Goal: Task Accomplishment & Management: Manage account settings

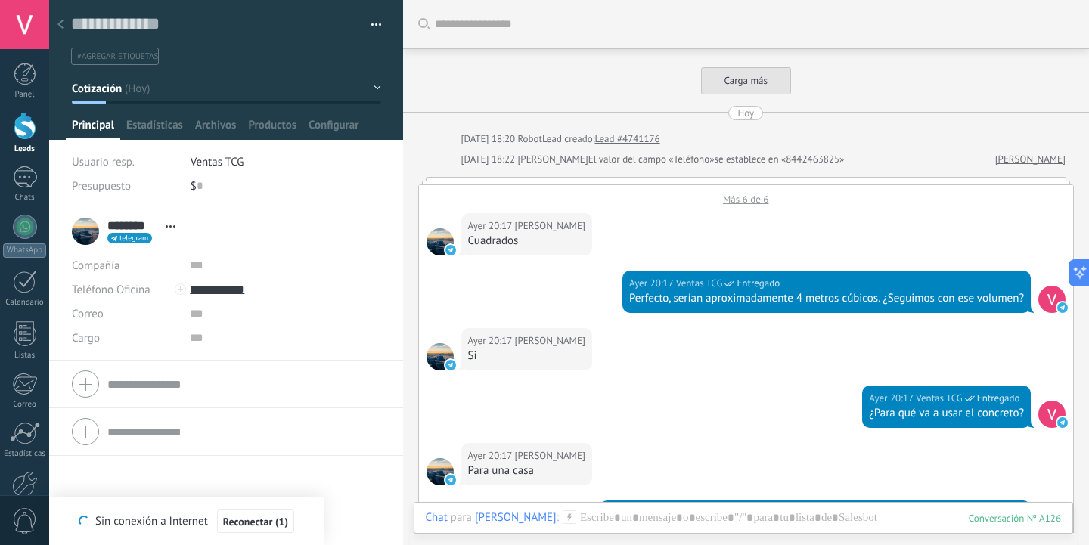
scroll to position [23, 0]
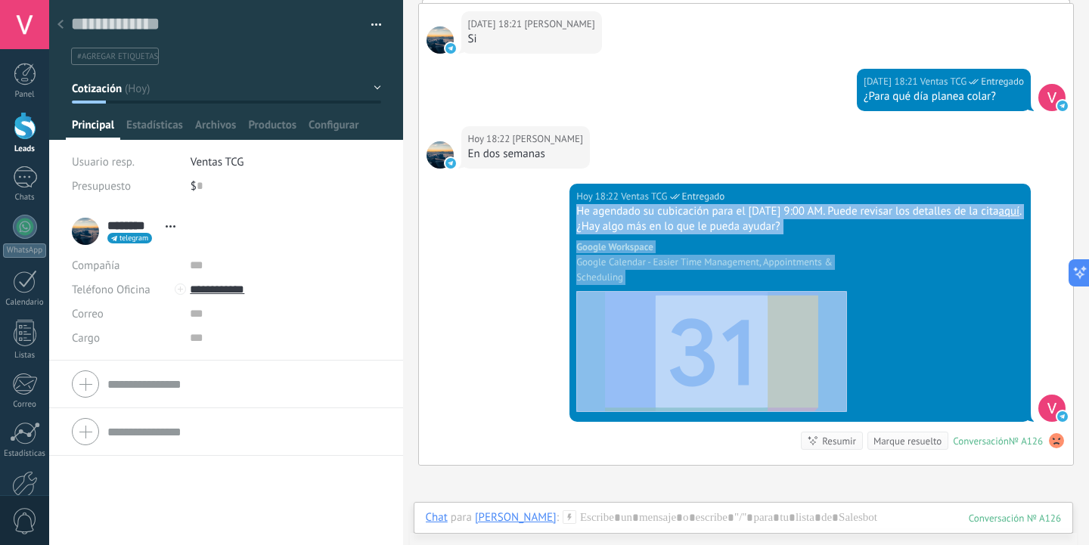
click at [64, 26] on div at bounding box center [60, 25] width 21 height 29
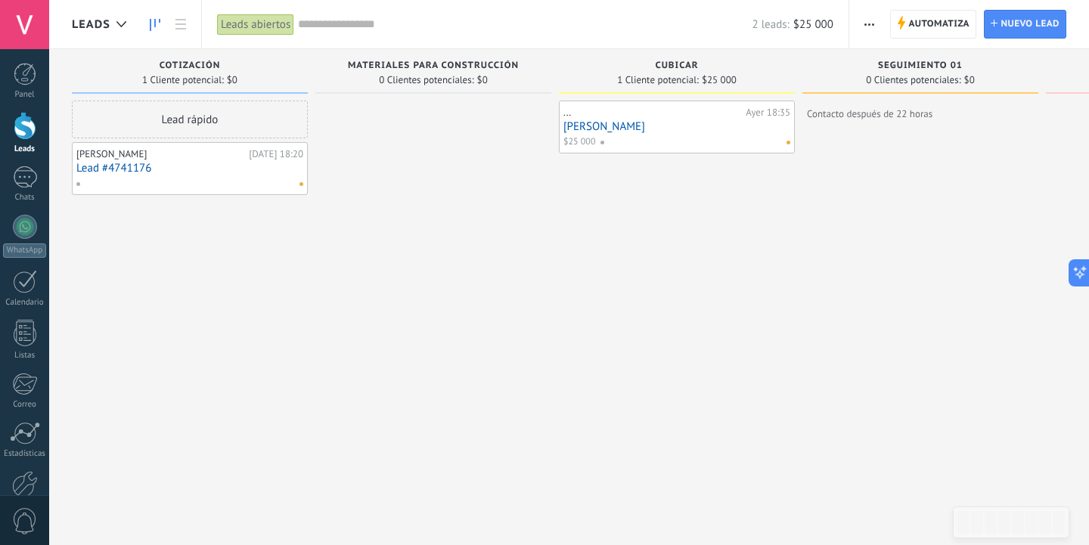
click at [584, 123] on link "[PERSON_NAME]" at bounding box center [676, 126] width 227 height 13
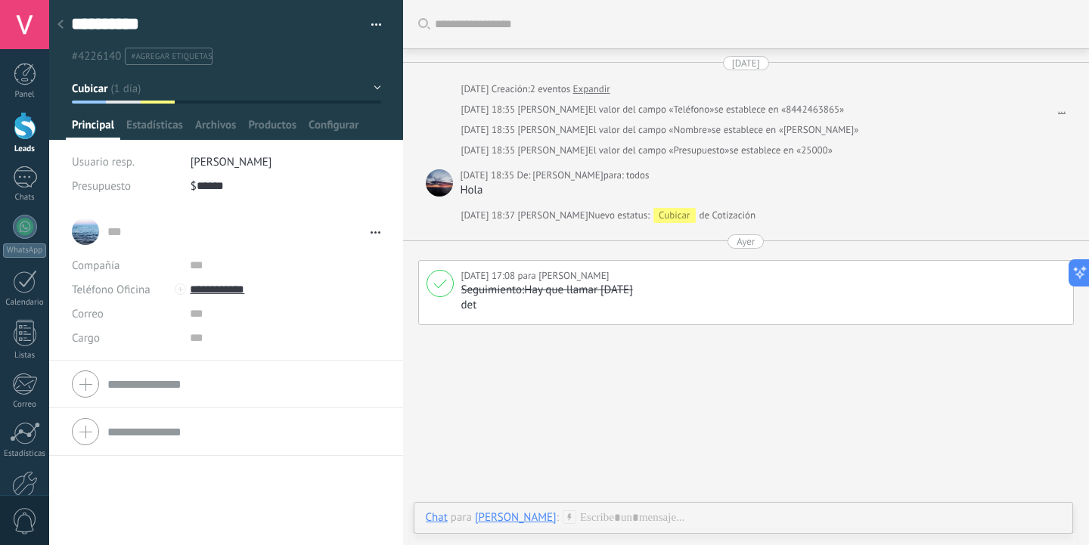
click at [593, 386] on div "Buscar Carga más [DATE] [DATE] Creación: 2 eventos Expandir [DATE] 18:35 [PERSO…" at bounding box center [746, 294] width 686 height 589
click at [65, 25] on div at bounding box center [60, 25] width 21 height 29
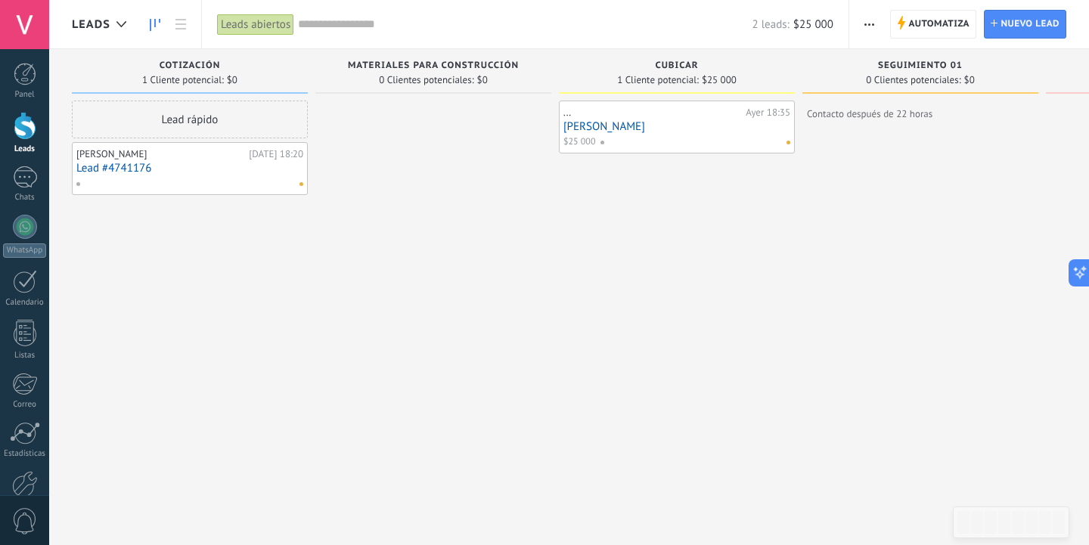
click at [117, 165] on link "Lead #4741176" at bounding box center [189, 168] width 227 height 13
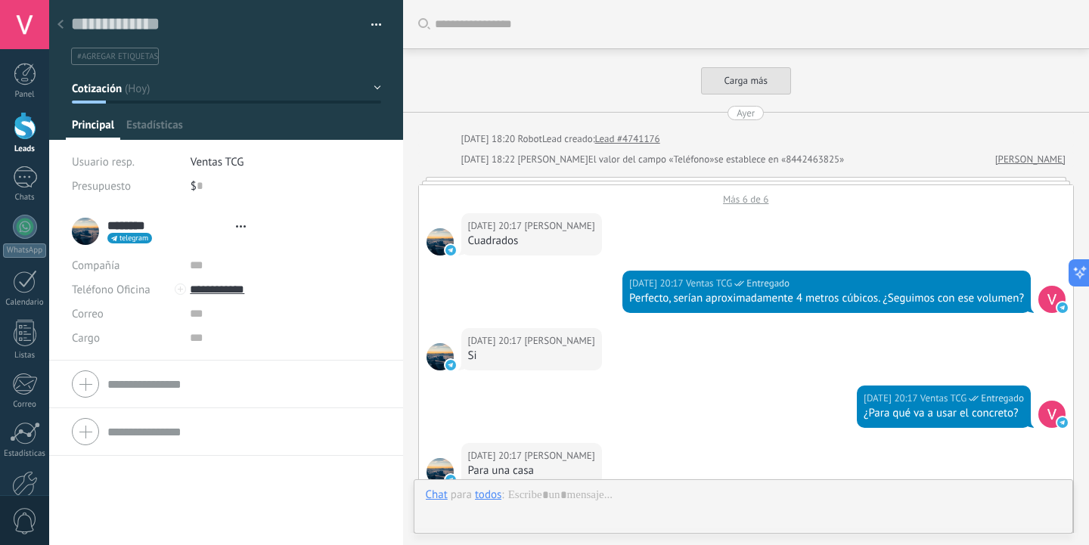
type textarea "**********"
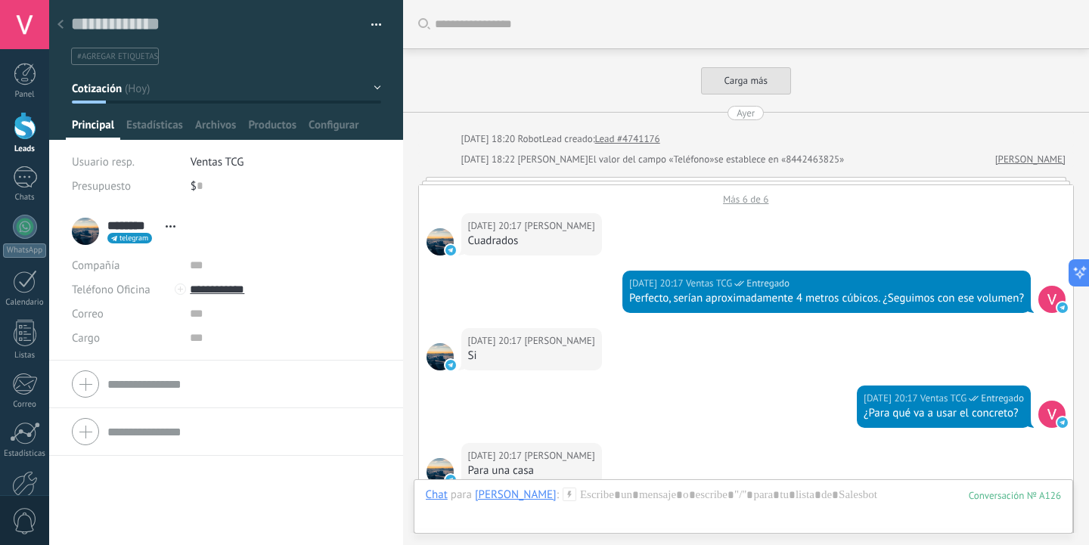
scroll to position [1755, 0]
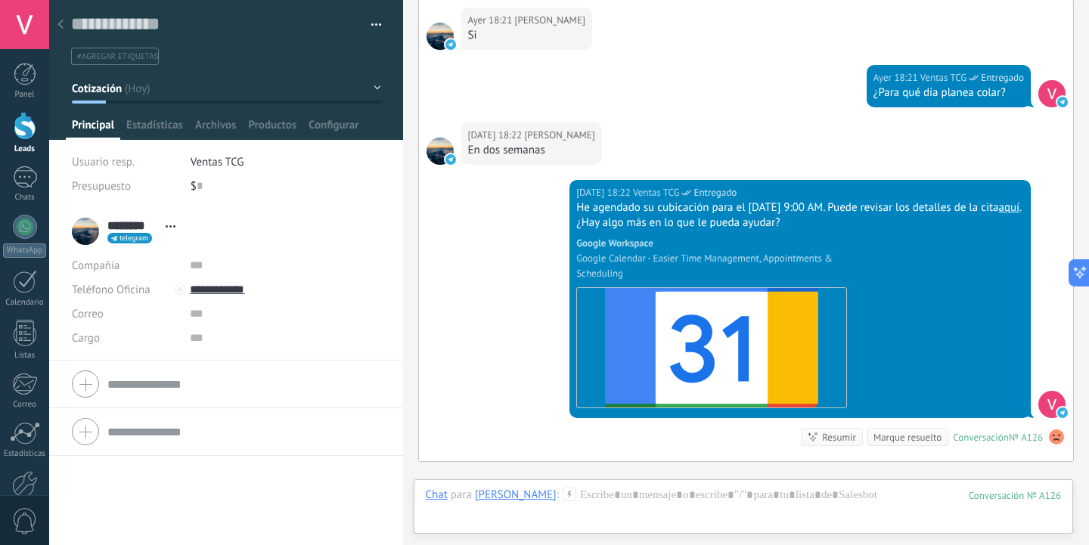
drag, startPoint x: 208, startPoint y: 187, endPoint x: 191, endPoint y: 187, distance: 17.4
click at [191, 187] on div "$ 0" at bounding box center [286, 186] width 191 height 24
click at [256, 202] on div "Usuario resp. Ventas TCG Presupuesto $ 0" at bounding box center [226, 179] width 309 height 58
click at [168, 119] on span "Estadísticas" at bounding box center [154, 129] width 57 height 22
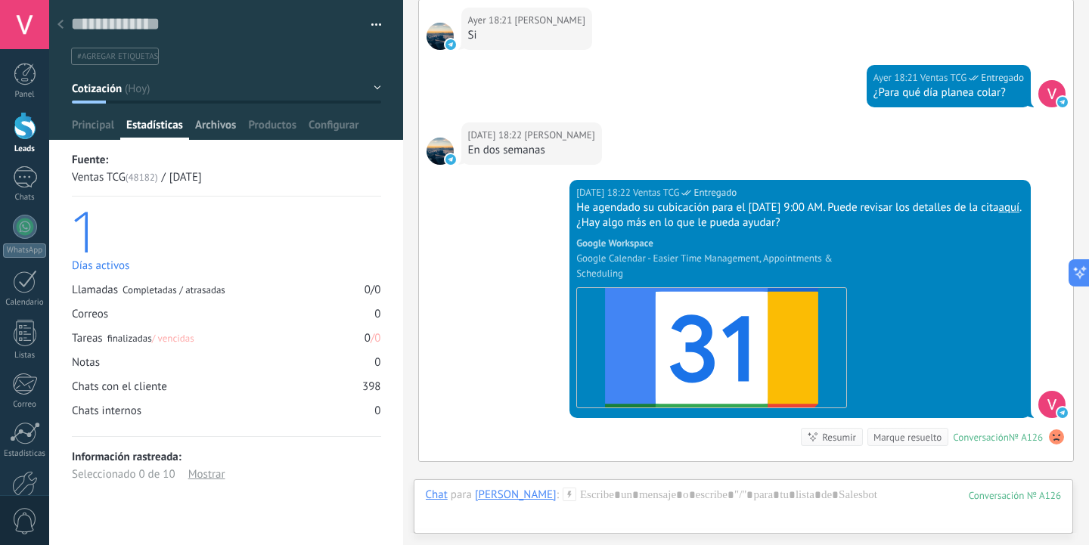
click at [206, 118] on span "Archivos" at bounding box center [215, 129] width 41 height 22
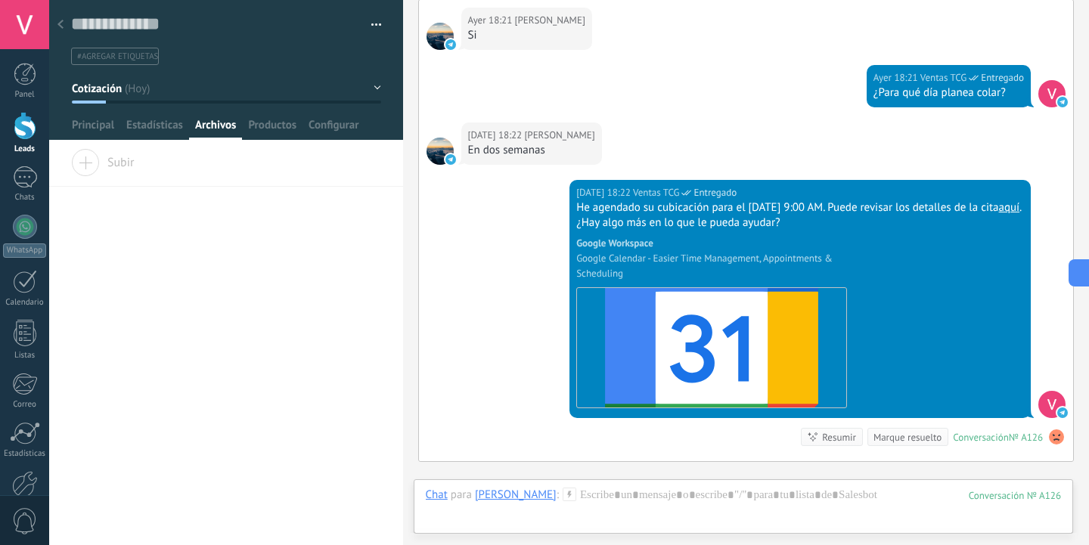
click at [54, 29] on div at bounding box center [60, 25] width 21 height 29
